Goal: Task Accomplishment & Management: Manage account settings

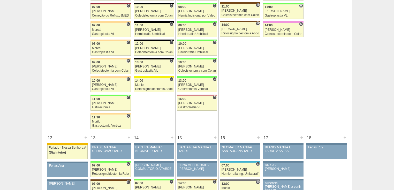
scroll to position [456, 0]
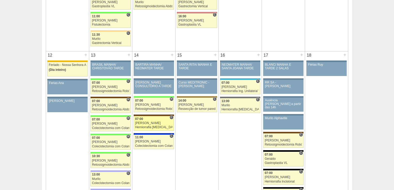
click at [146, 126] on div "Herniorrafia [MEDICAL_DATA] Robótica" at bounding box center [154, 127] width 38 height 3
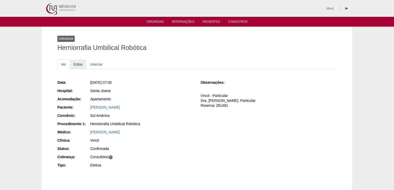
click at [78, 63] on link "Editar" at bounding box center [78, 65] width 16 height 10
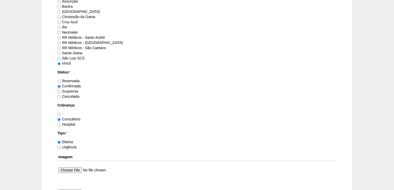
scroll to position [456, 0]
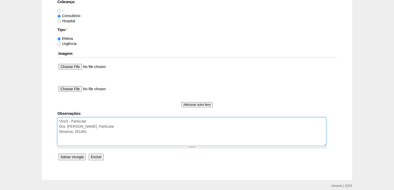
click at [90, 131] on textarea "Vincit - Particular Dra. Debora Galvão. Particular Reserva: 261481" at bounding box center [191, 132] width 269 height 28
type textarea "Vincit - Particular Dra. Debora Galvão. Particular Reserva: 261481 autorizada."
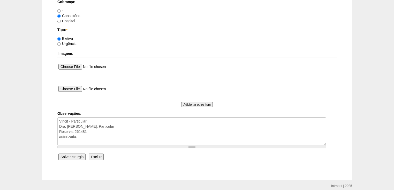
click at [68, 156] on input "Salvar cirurgia" at bounding box center [71, 157] width 27 height 7
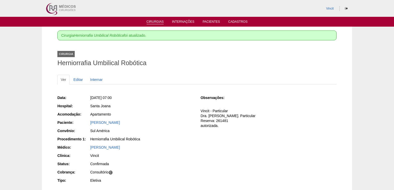
click at [146, 21] on li "Cirurgias" at bounding box center [155, 21] width 25 height 4
click at [151, 21] on link "Cirurgias" at bounding box center [155, 22] width 17 height 4
